Goal: Task Accomplishment & Management: Complete application form

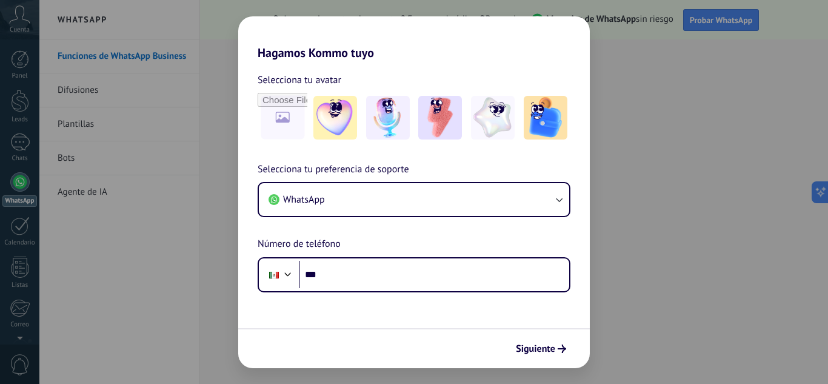
click at [755, 117] on div "Hagamos Kommo tuyo Selecciona tu avatar Selecciona tu preferencia de soporte Wh…" at bounding box center [414, 192] width 828 height 384
click at [110, 283] on div "Hagamos Kommo tuyo Selecciona tu avatar Selecciona tu preferencia de soporte Wh…" at bounding box center [414, 192] width 828 height 384
click at [734, 60] on div "Hagamos Kommo tuyo Selecciona tu avatar Selecciona tu preferencia de soporte Wh…" at bounding box center [414, 192] width 828 height 384
click at [10, 359] on div "Hagamos Kommo tuyo Selecciona tu avatar Selecciona tu preferencia de soporte Wh…" at bounding box center [414, 192] width 828 height 384
click at [21, 193] on div "Hagamos Kommo tuyo Selecciona tu avatar Selecciona tu preferencia de soporte Wh…" at bounding box center [414, 192] width 828 height 384
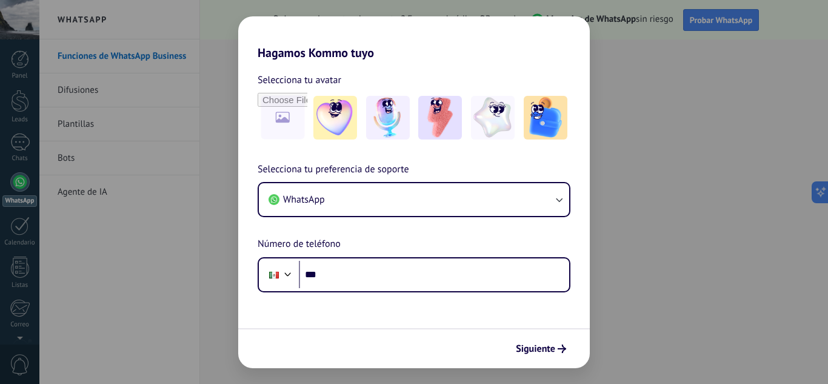
click at [24, 131] on div "Hagamos Kommo tuyo Selecciona tu avatar Selecciona tu preferencia de soporte Wh…" at bounding box center [414, 192] width 828 height 384
click at [27, 94] on div "Hagamos Kommo tuyo Selecciona tu avatar Selecciona tu preferencia de soporte Wh…" at bounding box center [414, 192] width 828 height 384
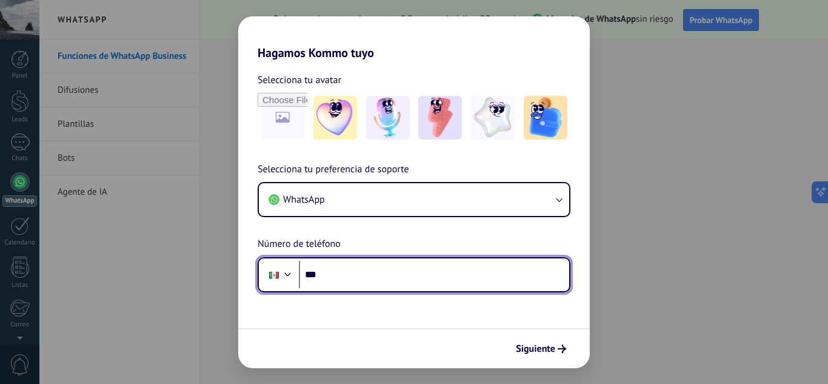
click at [341, 276] on input "***" at bounding box center [434, 275] width 270 height 28
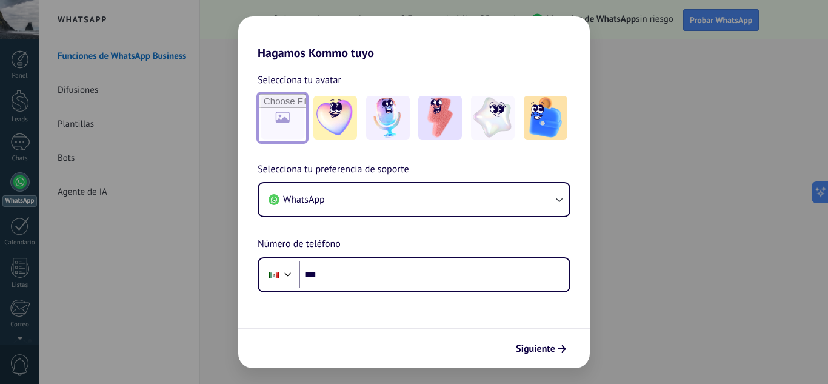
click at [283, 121] on input "file" at bounding box center [282, 117] width 47 height 47
click at [324, 121] on img at bounding box center [335, 118] width 44 height 44
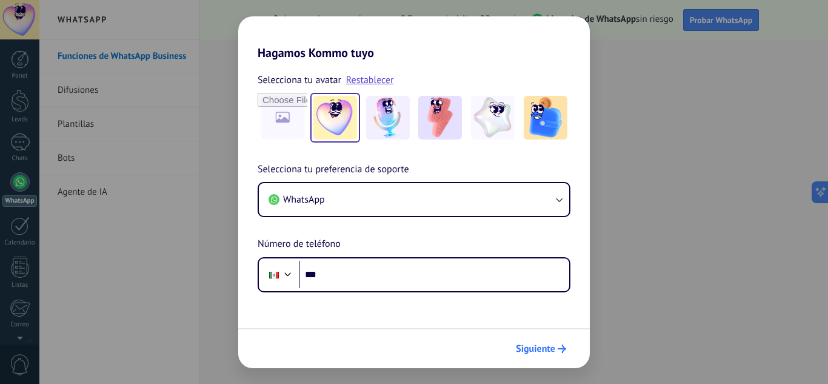
click at [541, 351] on span "Siguiente" at bounding box center [535, 348] width 39 height 8
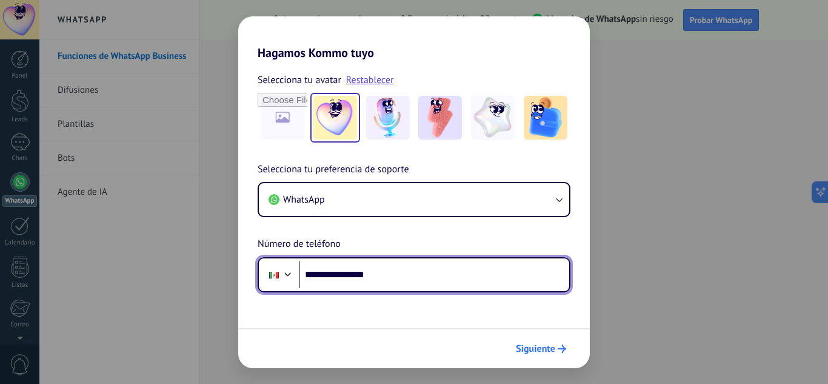
type input "**********"
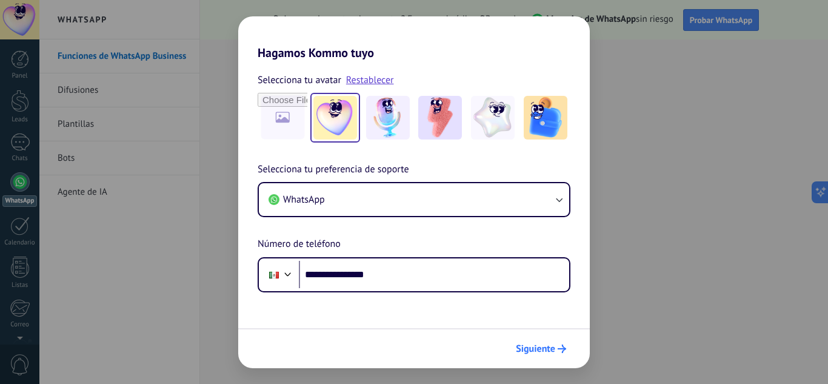
click at [545, 347] on span "Siguiente" at bounding box center [535, 348] width 39 height 8
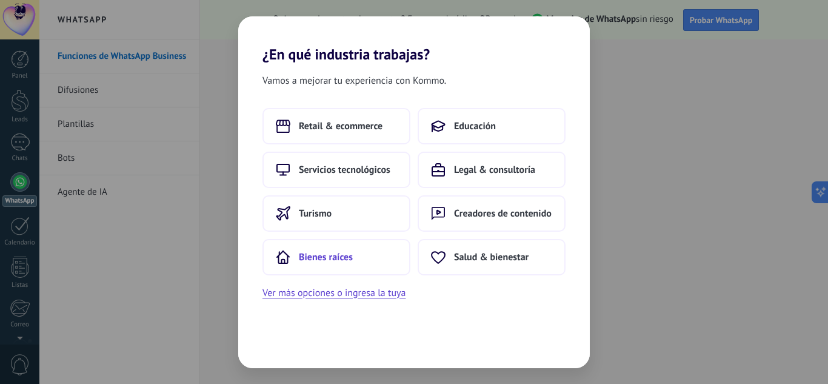
click at [324, 258] on span "Bienes raíces" at bounding box center [326, 257] width 54 height 12
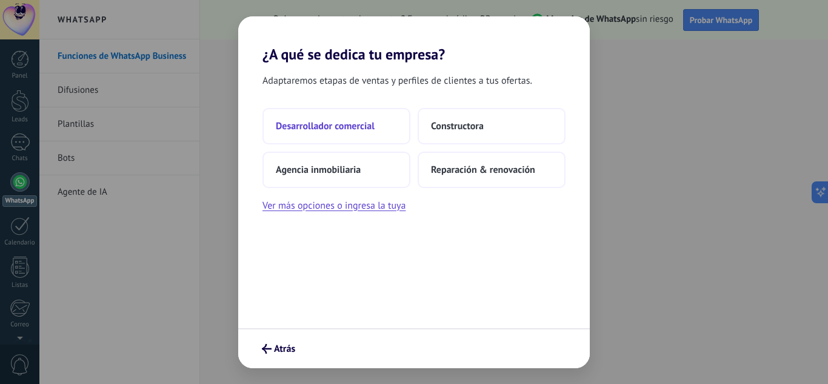
click at [362, 120] on span "Desarrollador comercial" at bounding box center [325, 126] width 99 height 12
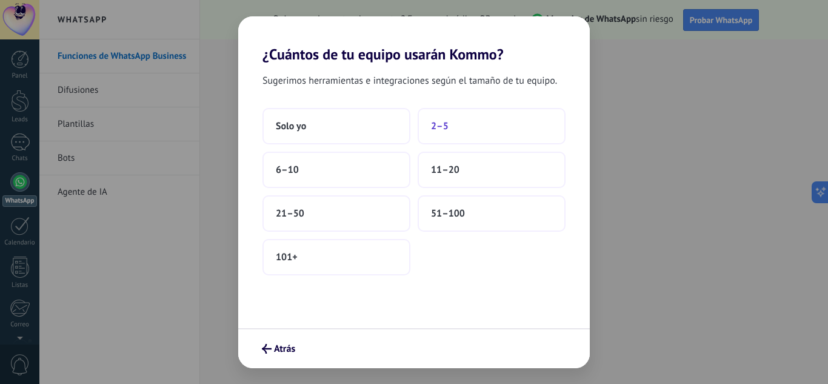
click at [436, 129] on span "2–5" at bounding box center [440, 126] width 18 height 12
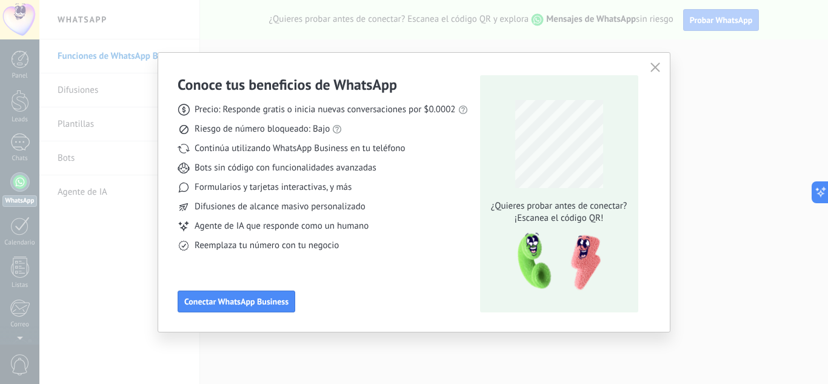
click at [653, 69] on use "button" at bounding box center [654, 66] width 9 height 9
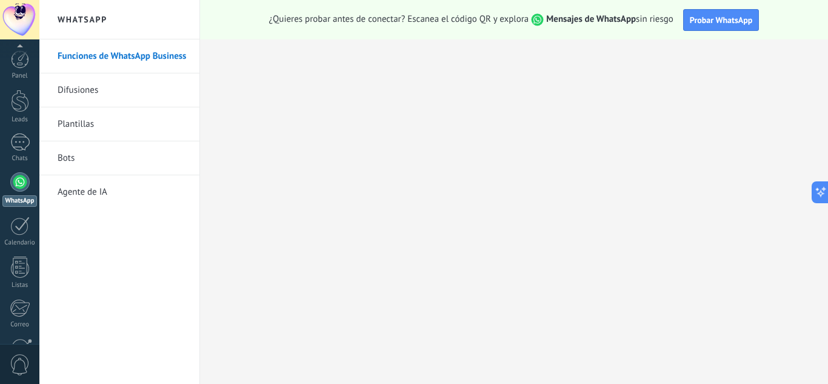
scroll to position [121, 0]
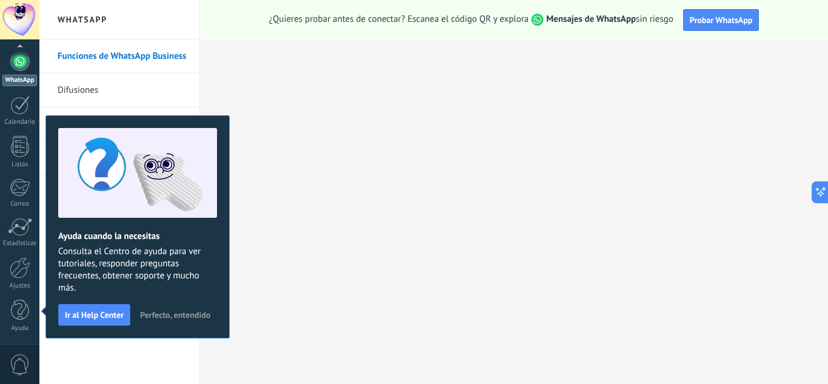
click at [23, 354] on span "0" at bounding box center [20, 364] width 21 height 21
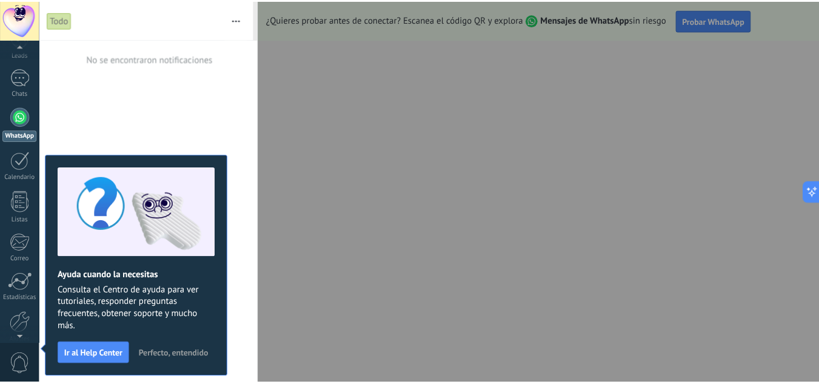
scroll to position [0, 0]
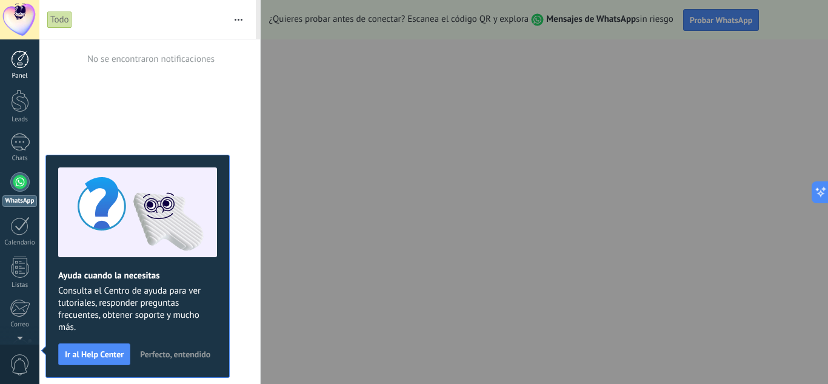
click at [18, 55] on div at bounding box center [20, 59] width 18 height 18
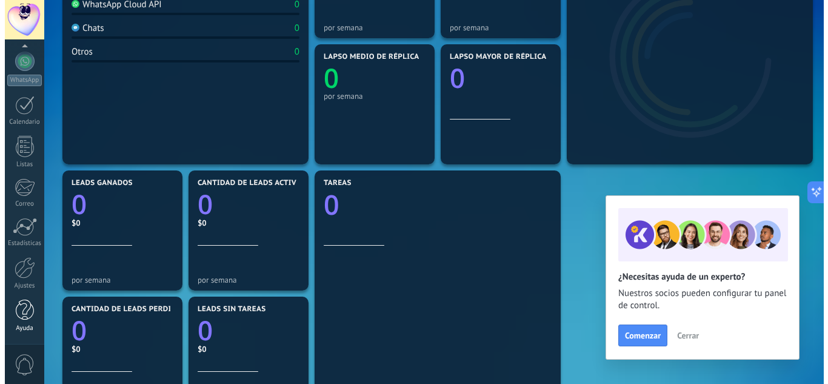
scroll to position [364, 0]
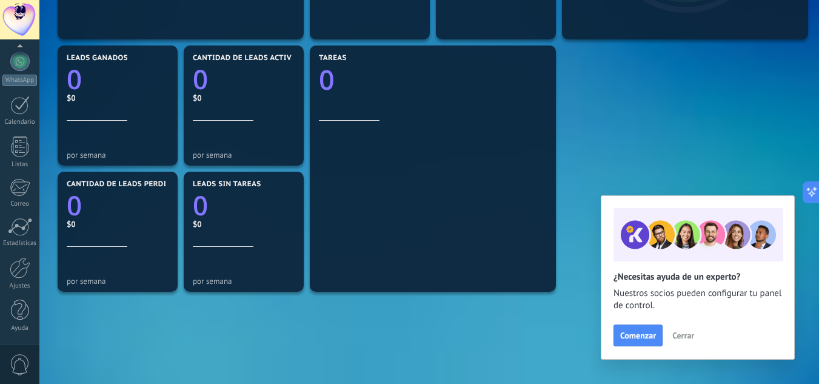
click at [23, 355] on span "0" at bounding box center [20, 364] width 21 height 21
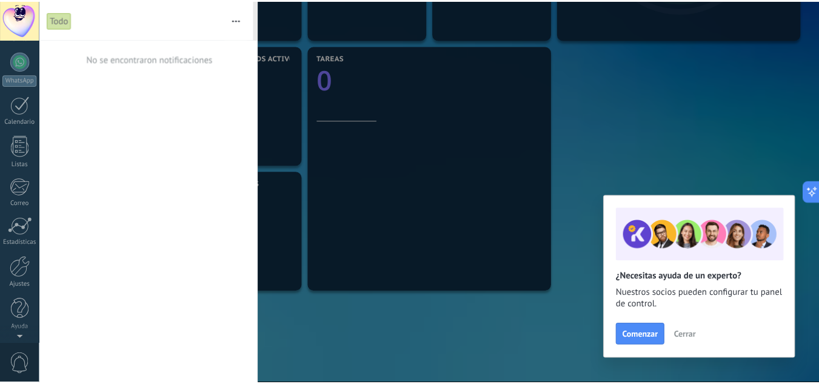
scroll to position [0, 0]
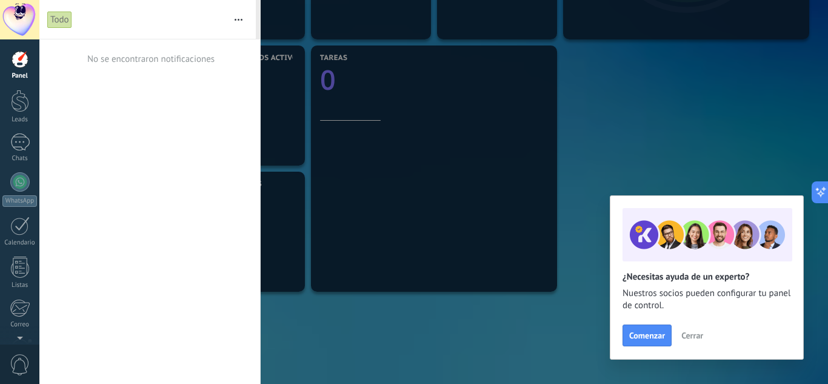
click at [17, 16] on div at bounding box center [19, 19] width 39 height 39
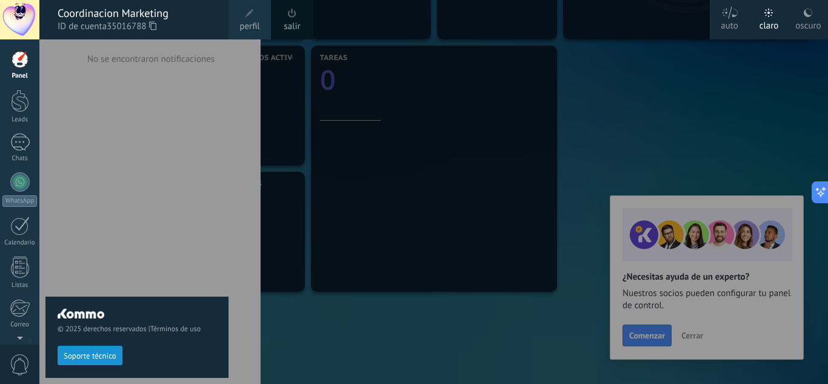
click at [155, 24] on icon at bounding box center [152, 25] width 7 height 9
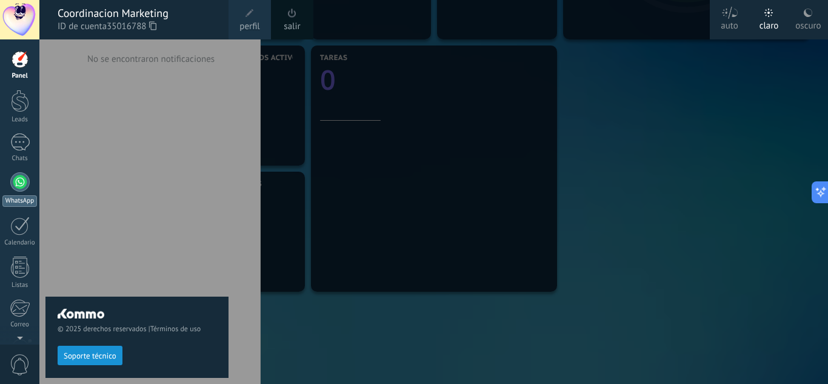
click at [12, 174] on link "WhatsApp" at bounding box center [19, 189] width 39 height 35
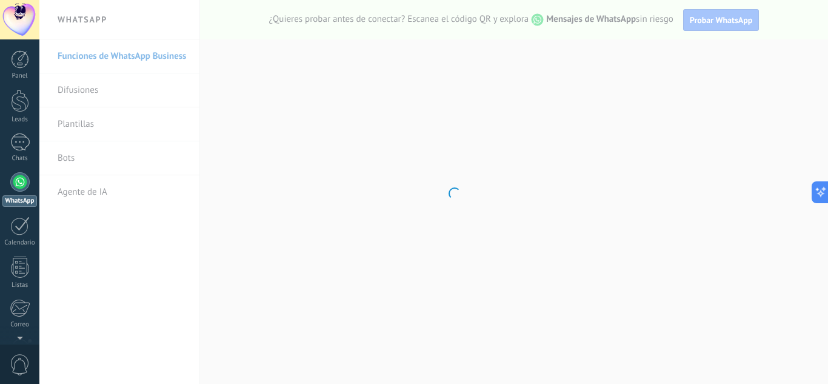
click at [68, 86] on body ".abccls-1,.abccls-2{fill-rule:evenodd}.abccls-2{fill:#fff} .abfcls-1{fill:none}…" at bounding box center [414, 192] width 828 height 384
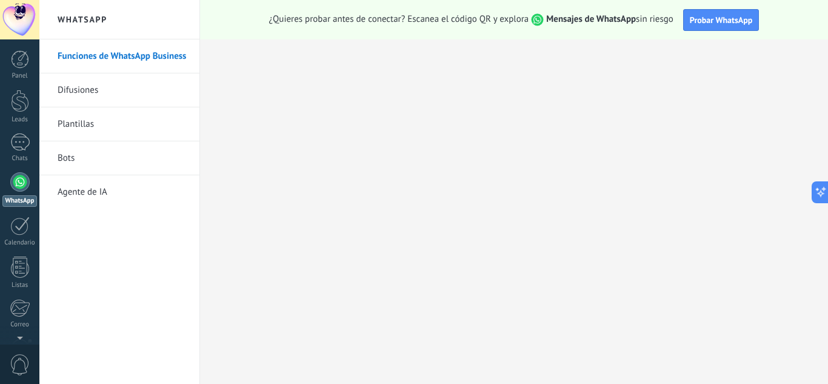
click at [78, 127] on link "Plantillas" at bounding box center [123, 124] width 130 height 34
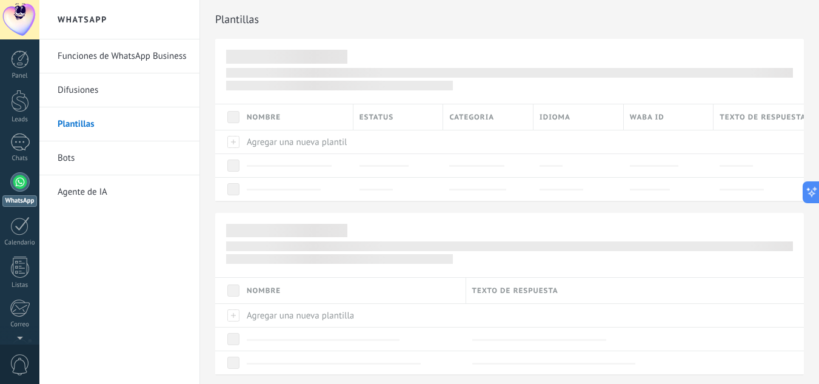
click at [64, 160] on link "Bots" at bounding box center [123, 158] width 130 height 34
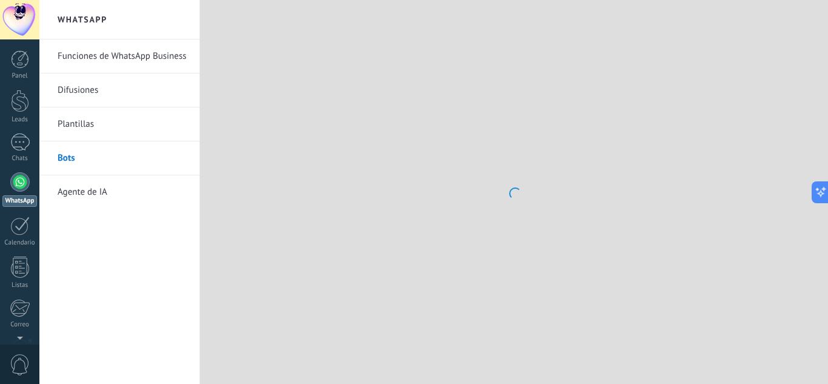
click at [89, 192] on link "Agente de IA" at bounding box center [123, 192] width 130 height 34
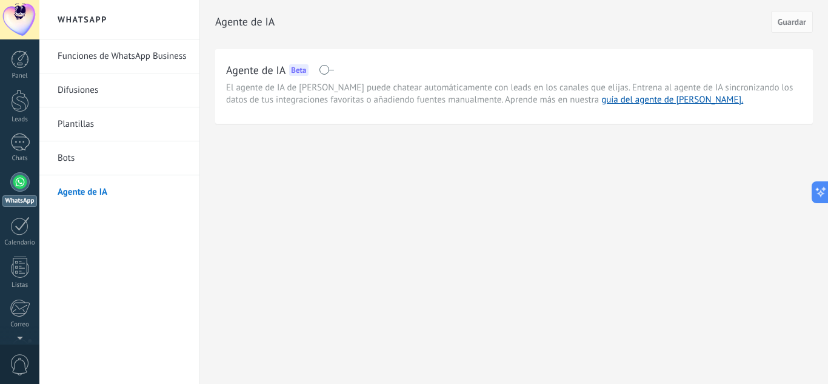
click at [83, 24] on h2 "WhatsApp" at bounding box center [120, 19] width 130 height 39
click at [83, 53] on link "Funciones de WhatsApp Business" at bounding box center [123, 56] width 130 height 34
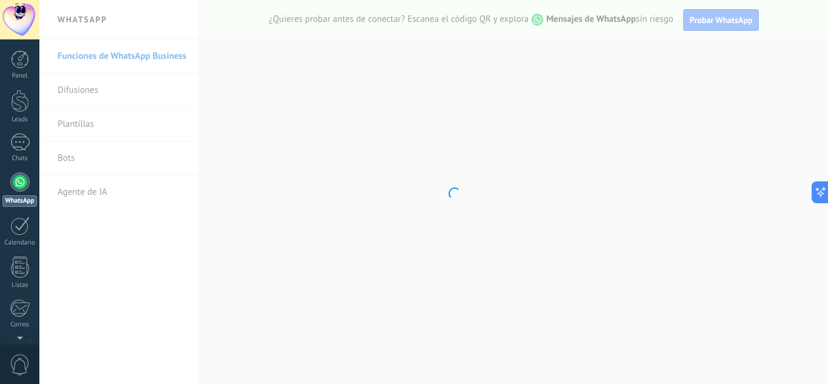
click at [77, 102] on body ".abccls-1,.abccls-2{fill-rule:evenodd}.abccls-2{fill:#fff} .abfcls-1{fill:none}…" at bounding box center [414, 192] width 828 height 384
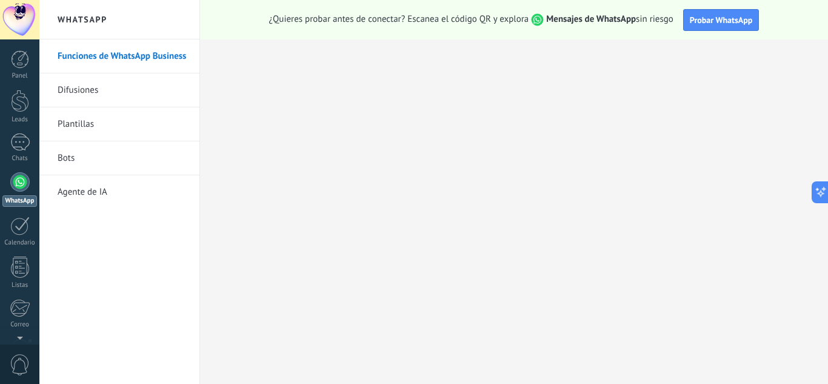
click at [73, 110] on link "Plantillas" at bounding box center [123, 124] width 130 height 34
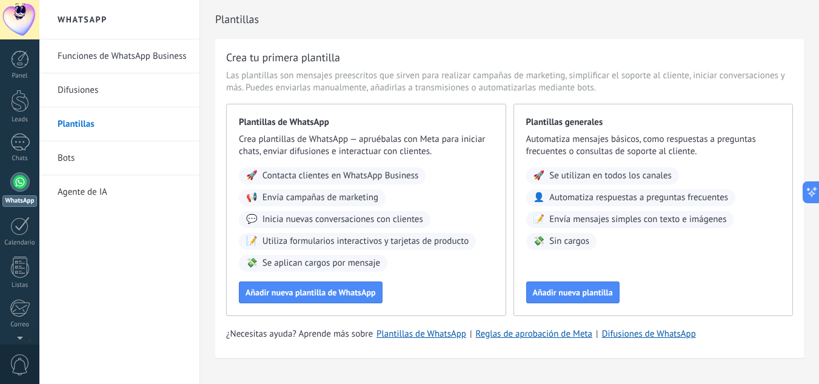
click at [79, 161] on link "Bots" at bounding box center [123, 158] width 130 height 34
